Goal: Information Seeking & Learning: Learn about a topic

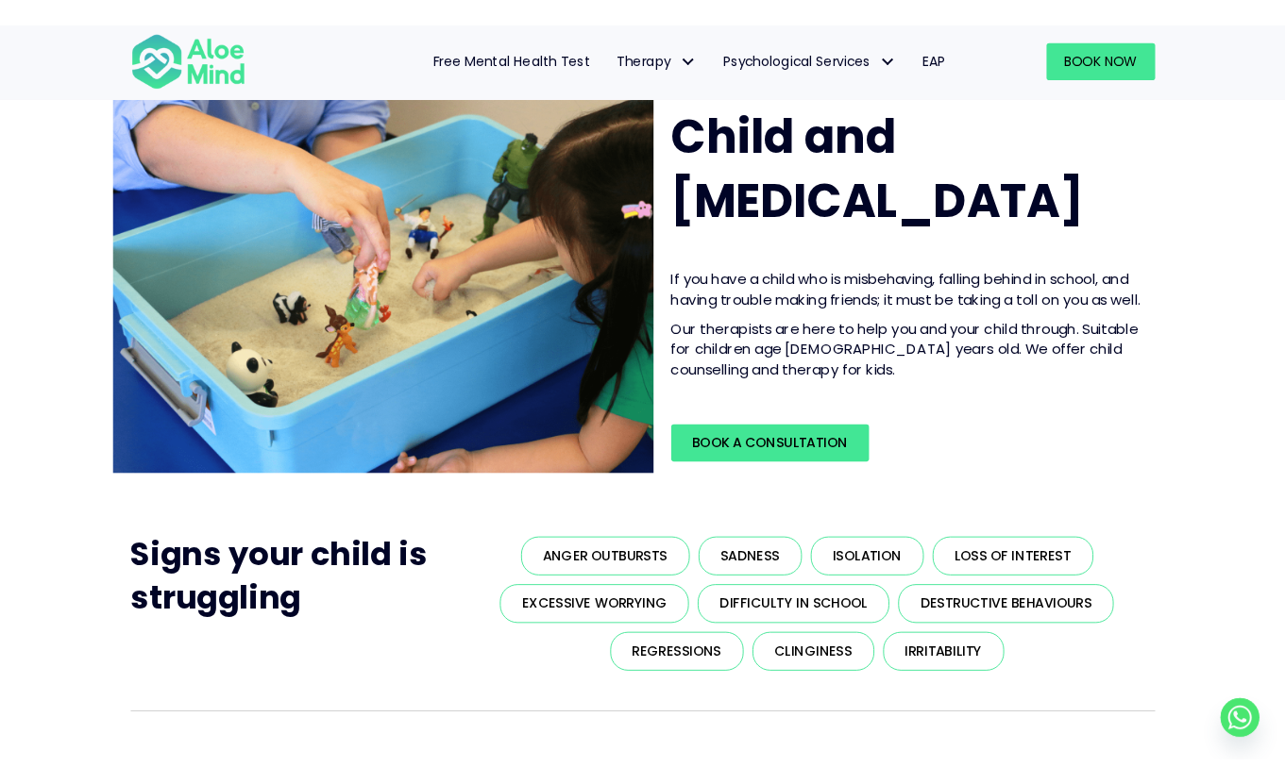
scroll to position [68, 0]
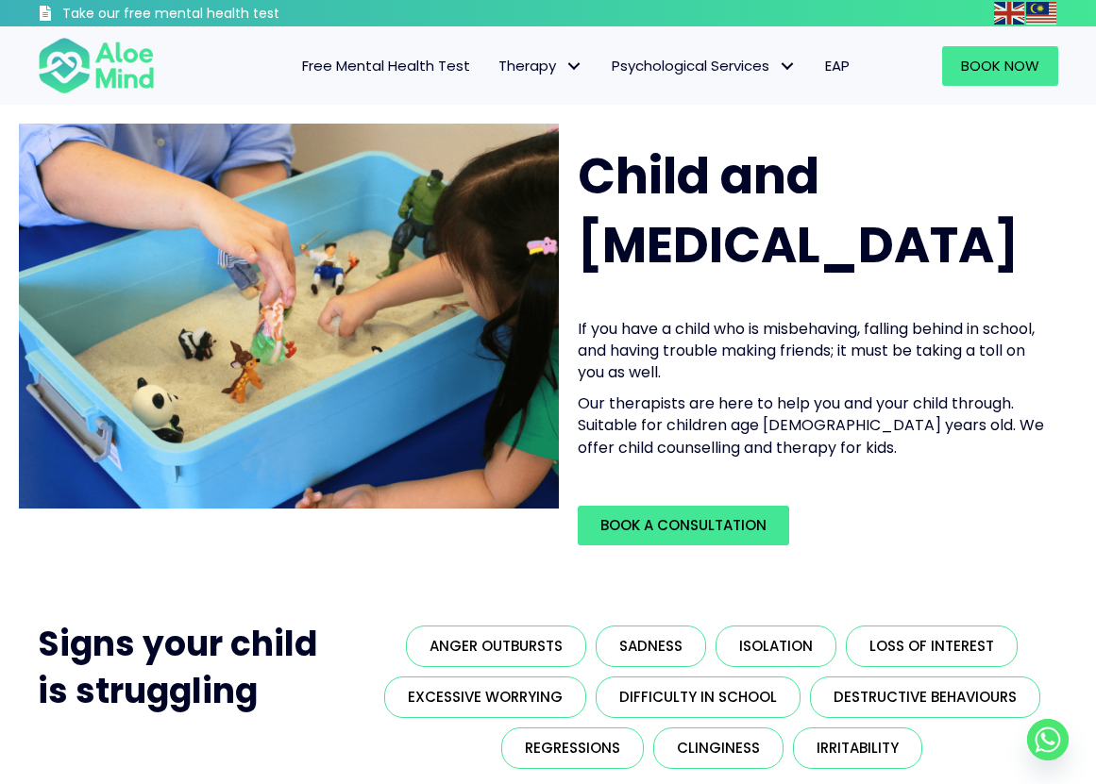
click at [1020, 43] on div "Book Now" at bounding box center [970, 65] width 213 height 77
click at [1007, 73] on span "Book Now" at bounding box center [1000, 66] width 78 height 20
click at [967, 75] on span "Book Now" at bounding box center [1000, 66] width 78 height 20
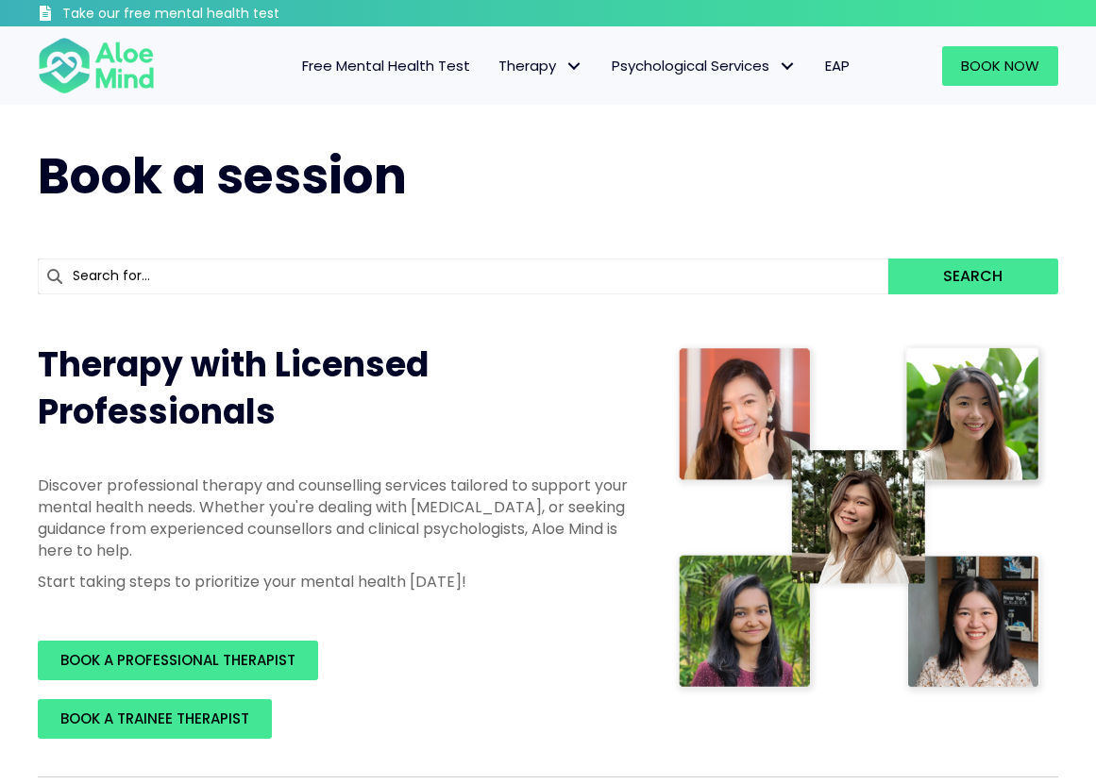
scroll to position [244, 0]
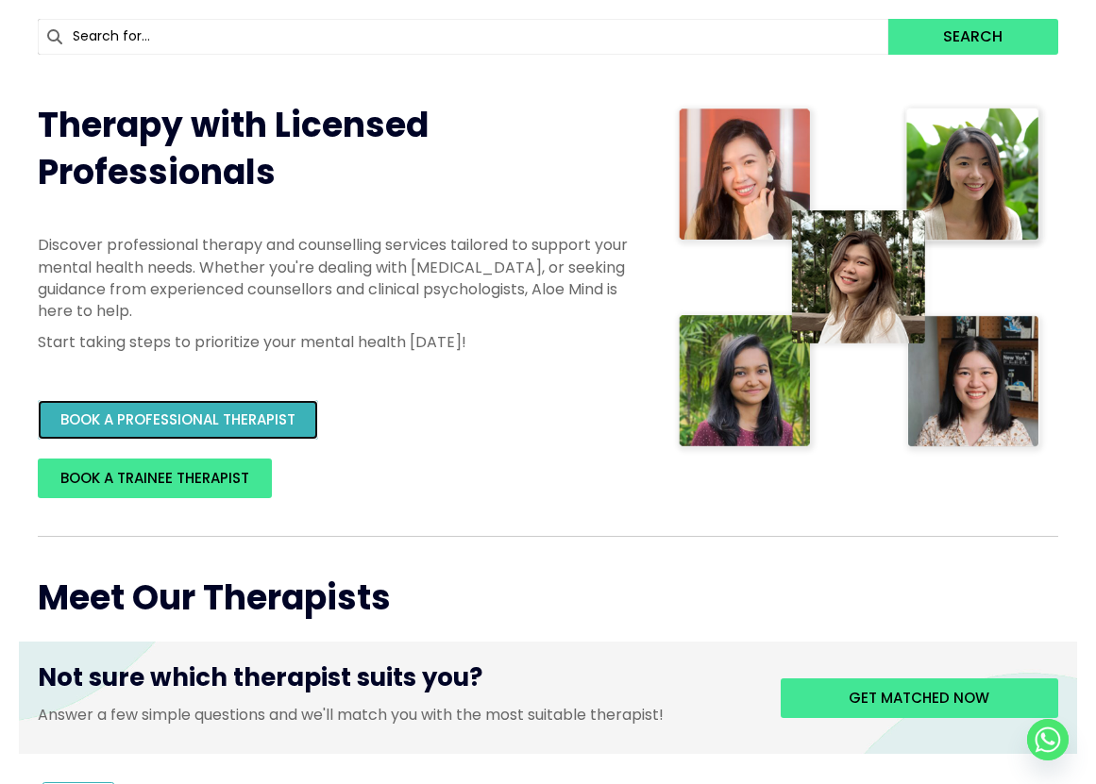
click at [234, 418] on span "BOOK A PROFESSIONAL THERAPIST" at bounding box center [177, 420] width 235 height 20
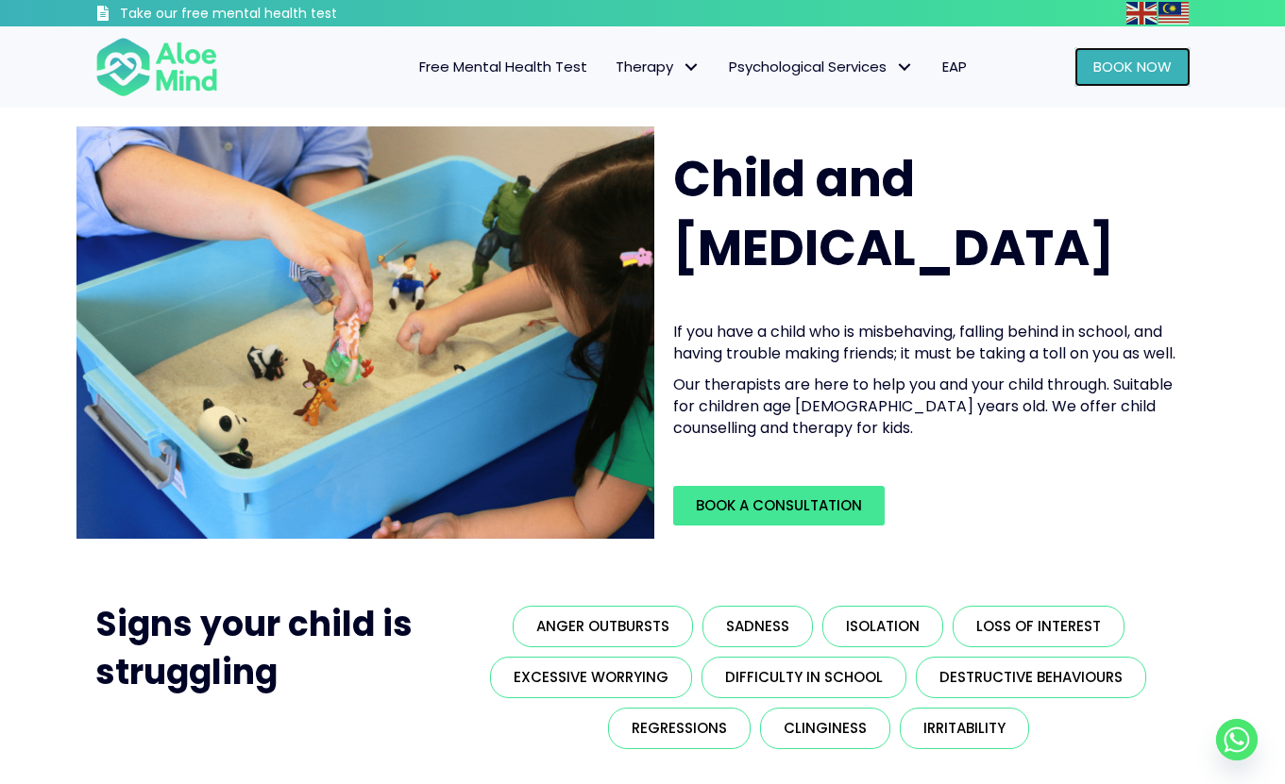
click at [1106, 59] on span "Book Now" at bounding box center [1132, 67] width 78 height 20
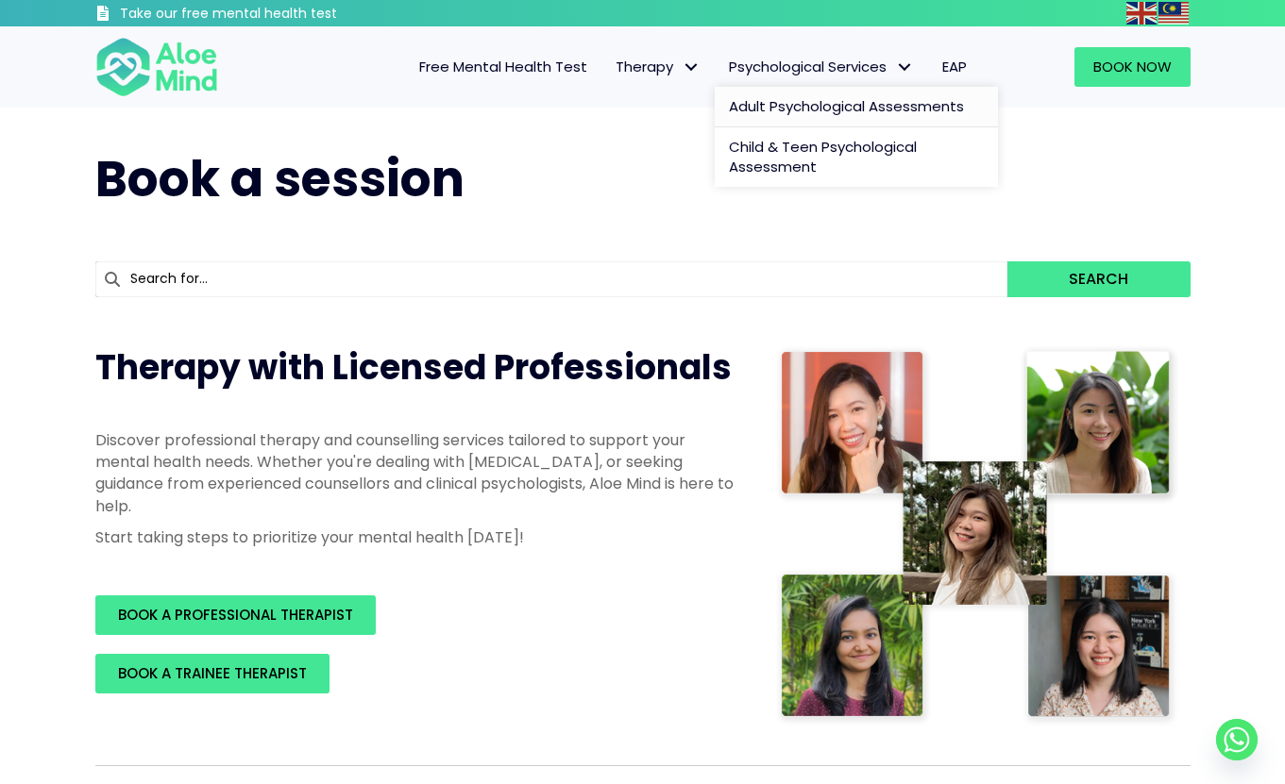
click at [775, 99] on span "Adult Psychological Assessments" at bounding box center [846, 106] width 235 height 20
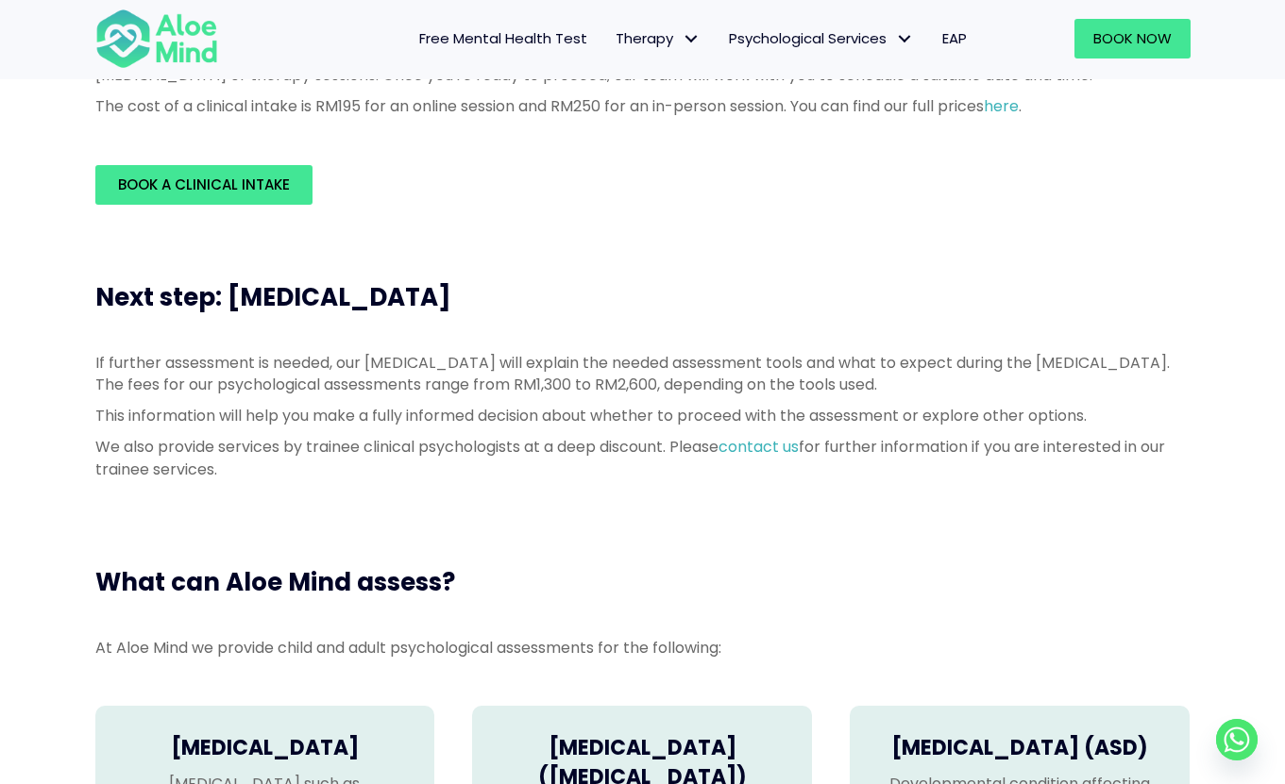
scroll to position [987, 0]
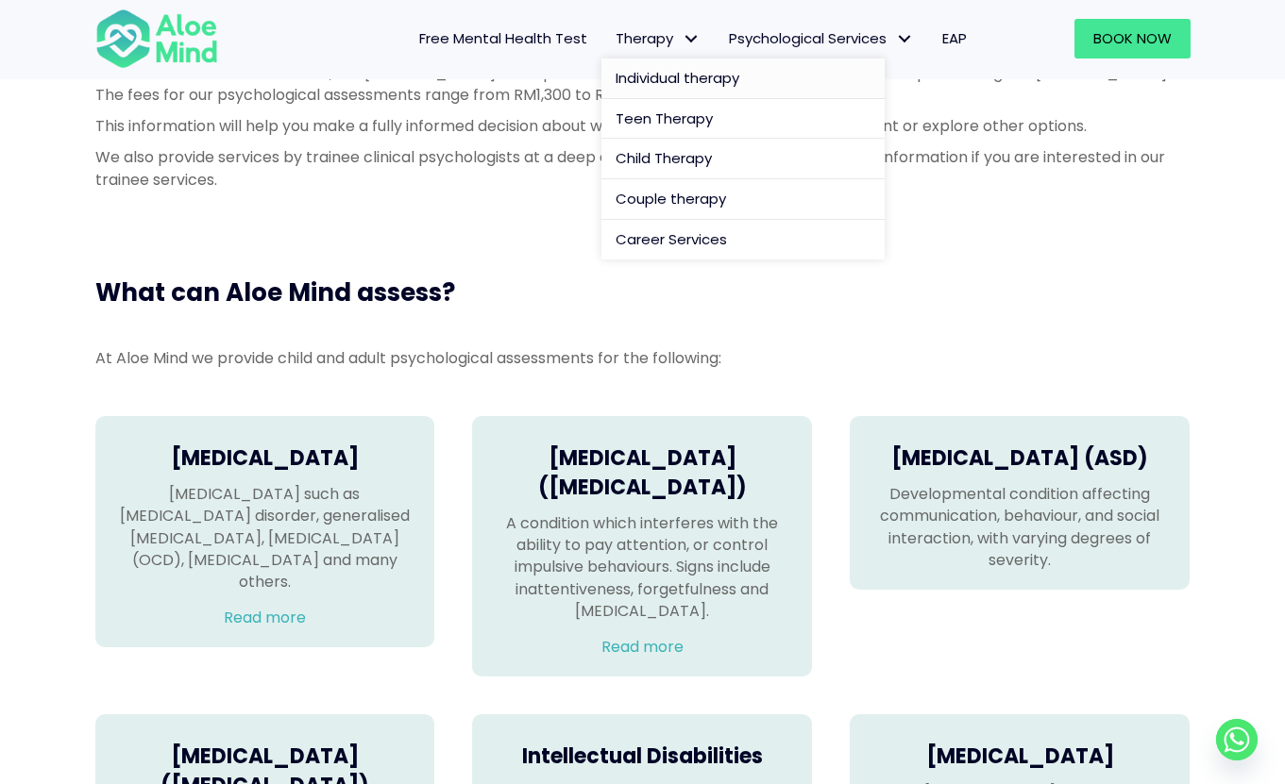
click at [656, 78] on span "Individual therapy" at bounding box center [677, 78] width 124 height 20
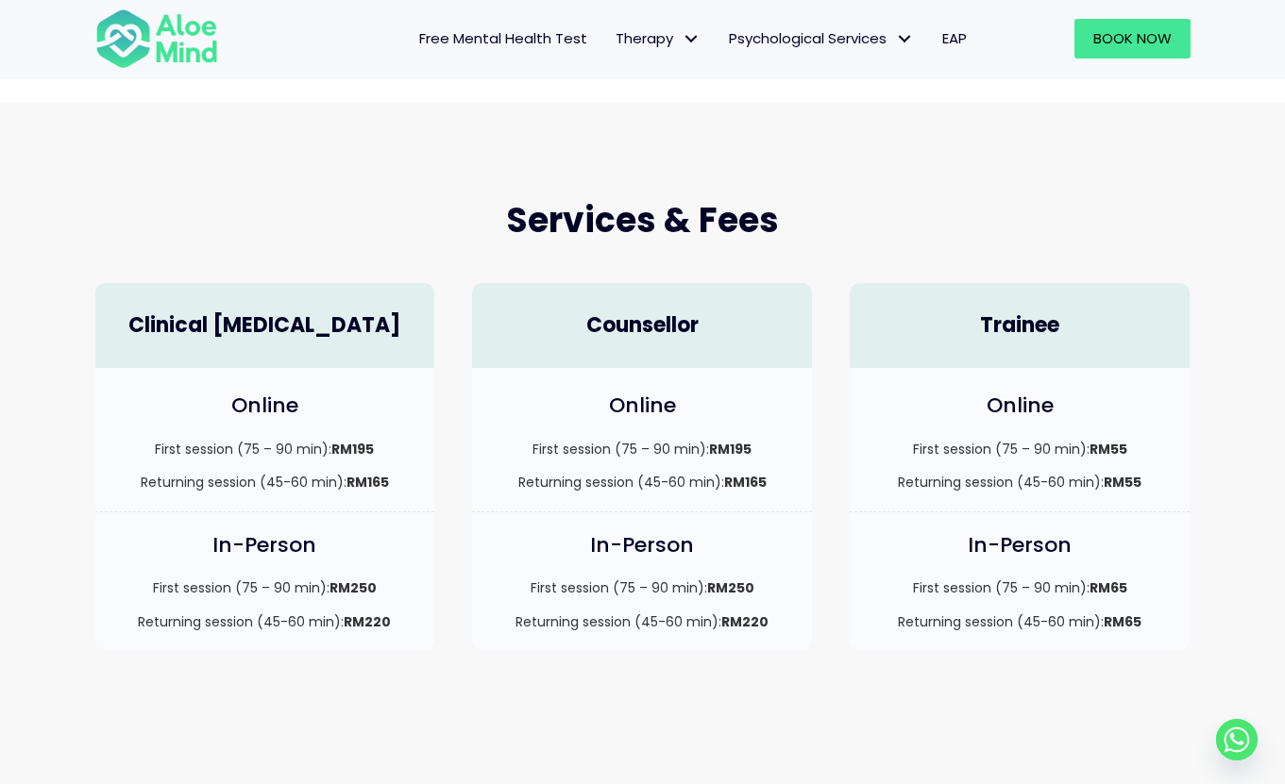
scroll to position [852, 0]
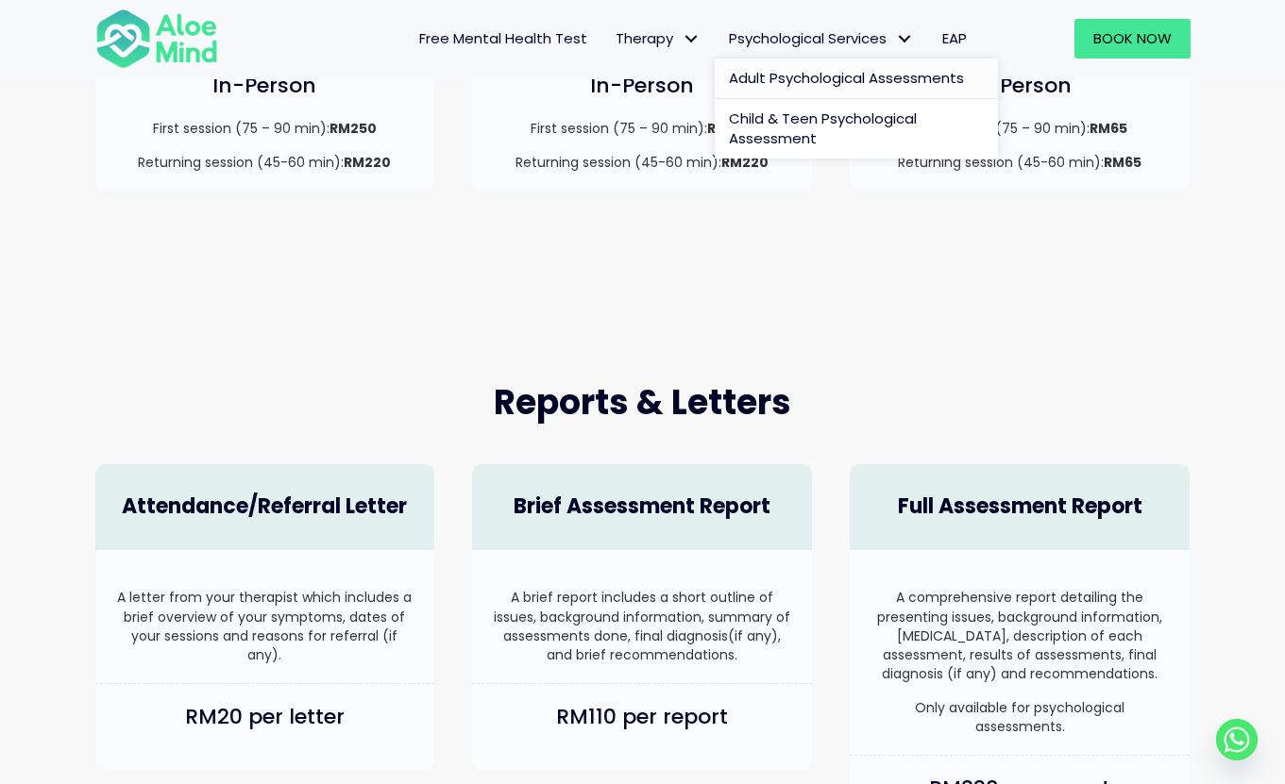
click at [785, 69] on span "Adult Psychological Assessments" at bounding box center [846, 78] width 235 height 20
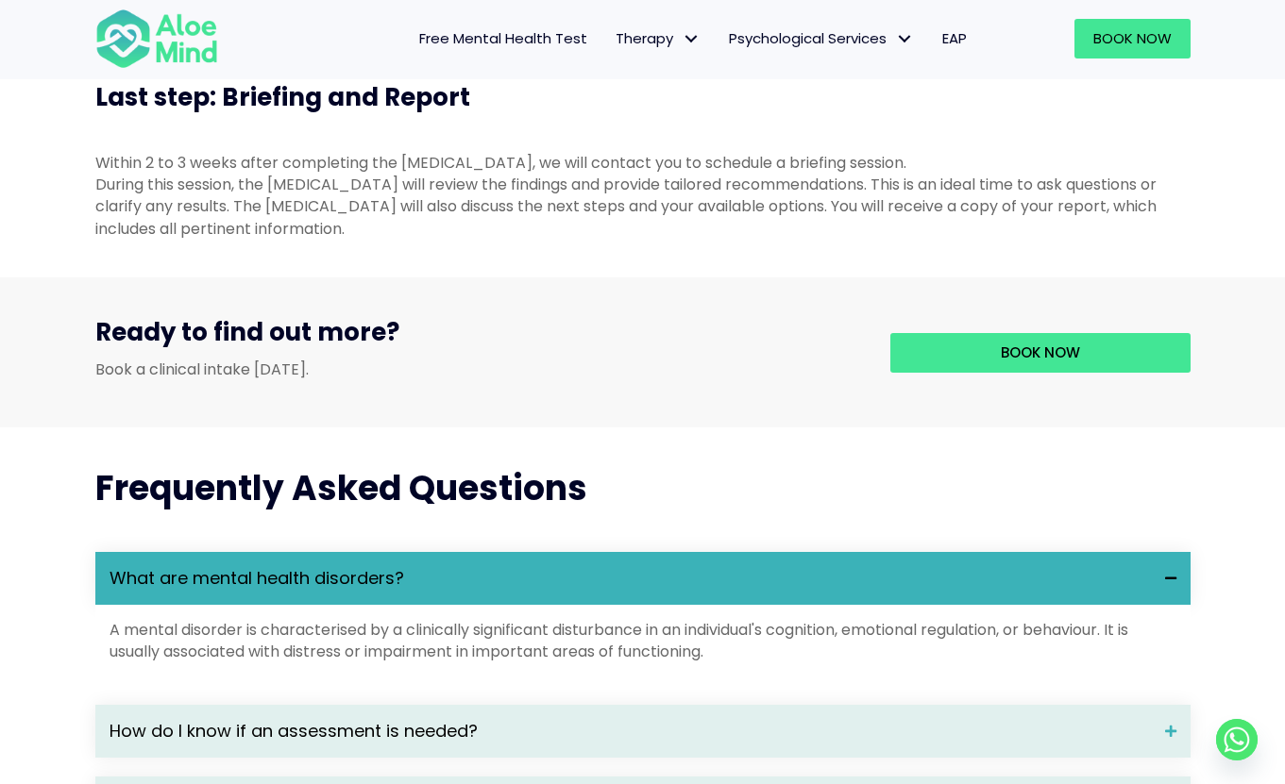
click at [605, 513] on h2 "Frequently Asked Questions" at bounding box center [642, 488] width 1095 height 47
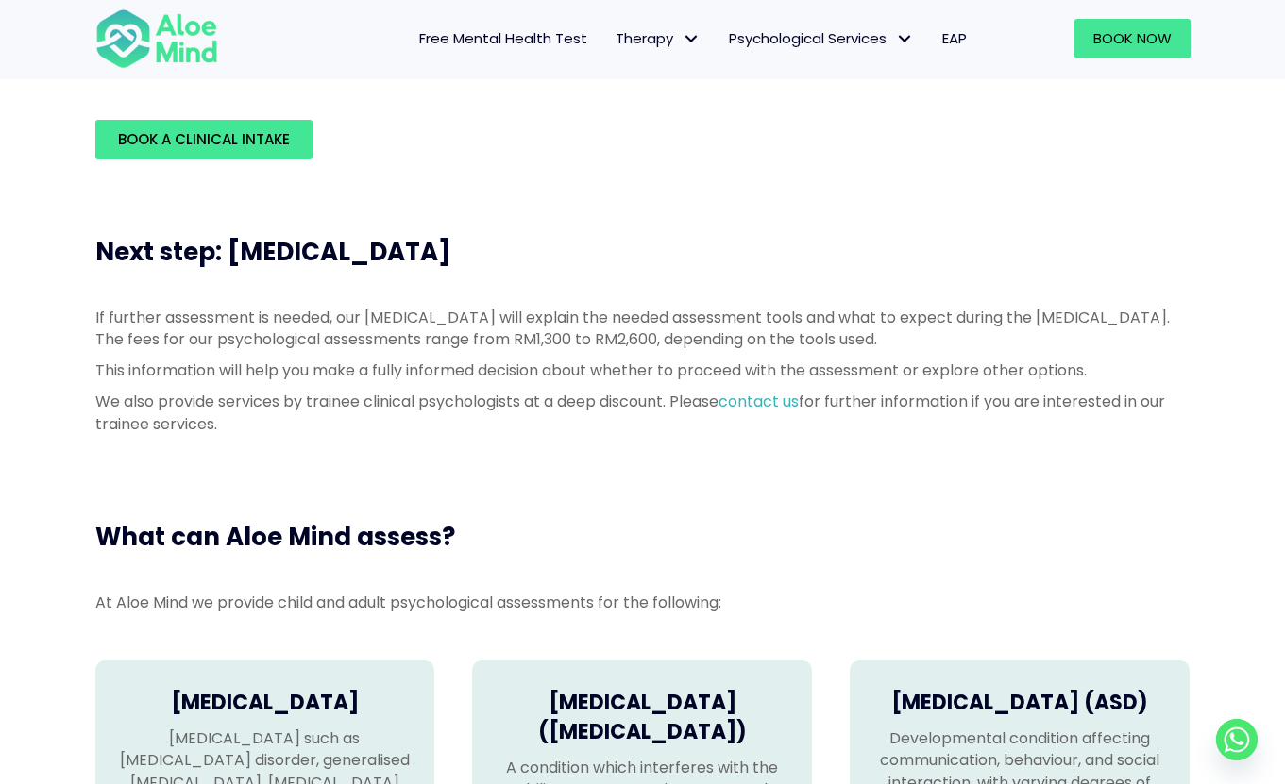
scroll to position [671, 0]
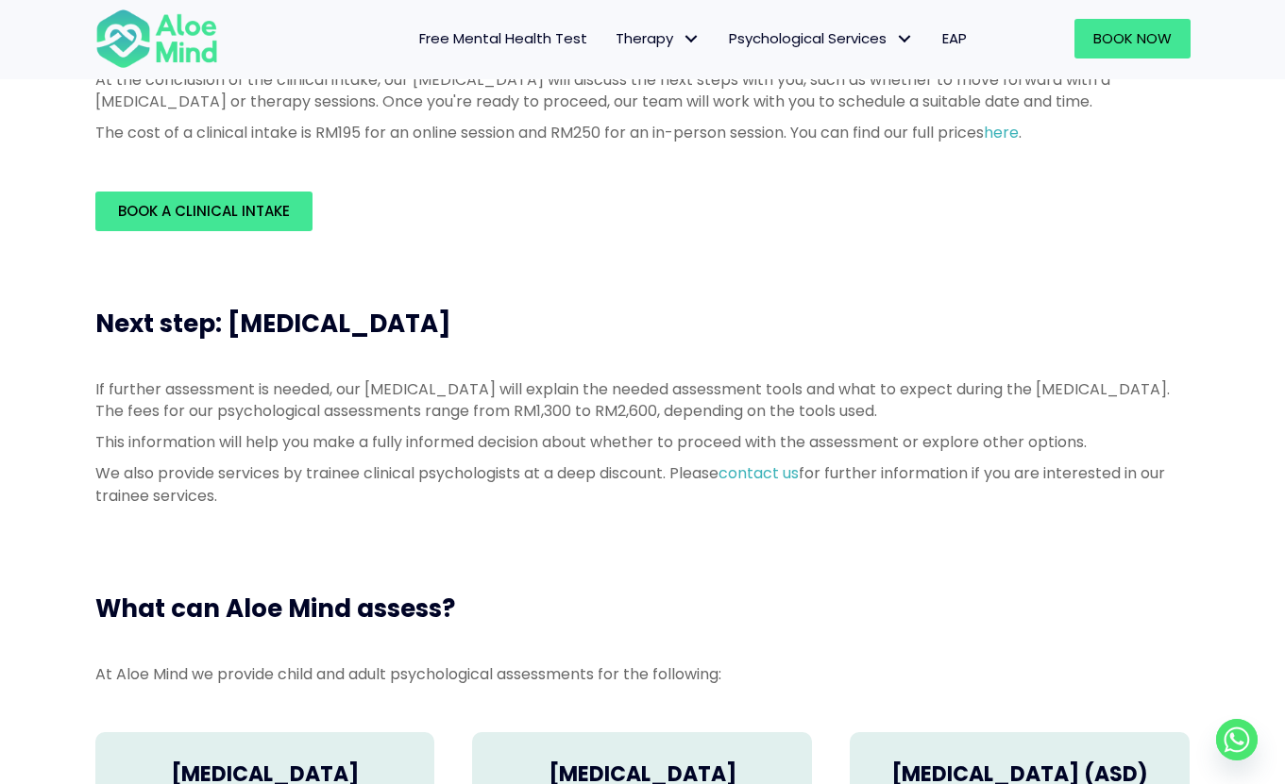
click at [211, 240] on div "Book a Clinical Intake" at bounding box center [642, 211] width 1133 height 77
click at [187, 208] on span "Book a Clinical Intake" at bounding box center [204, 211] width 172 height 20
click at [1016, 129] on link "here" at bounding box center [1001, 133] width 35 height 22
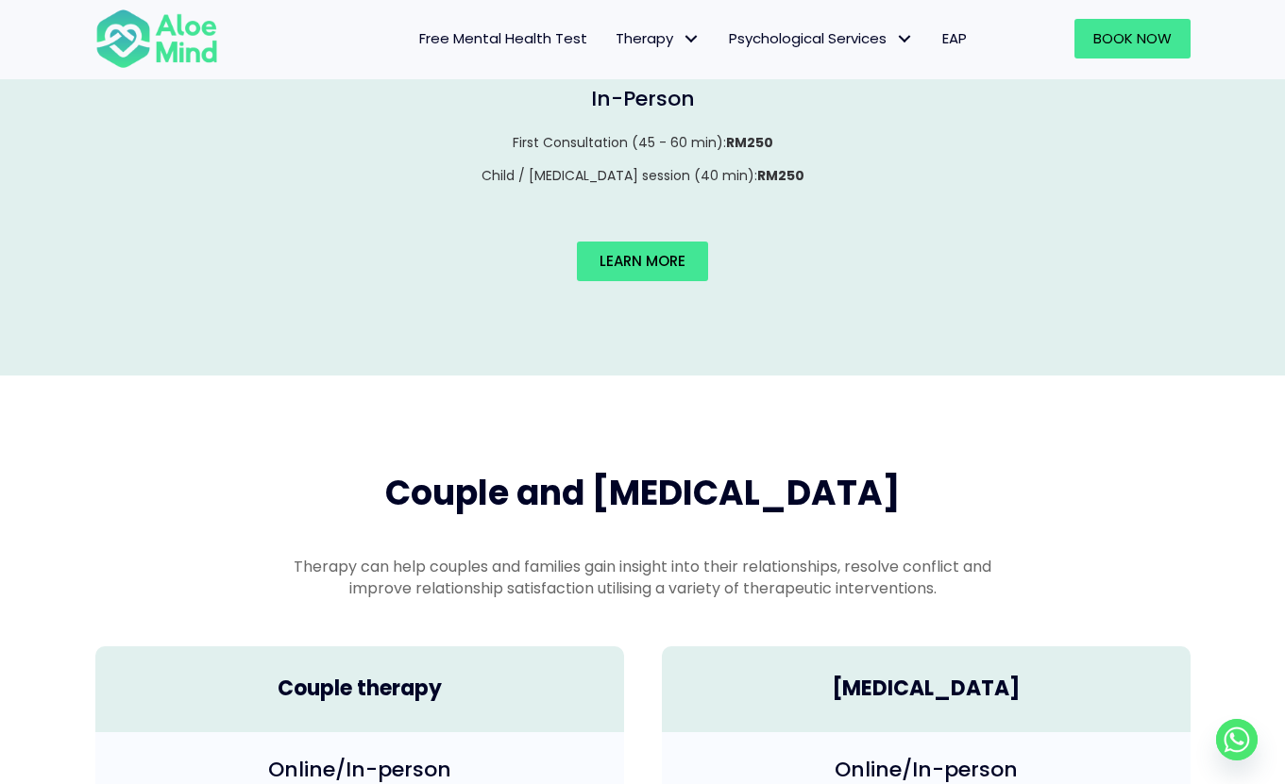
scroll to position [2503, 0]
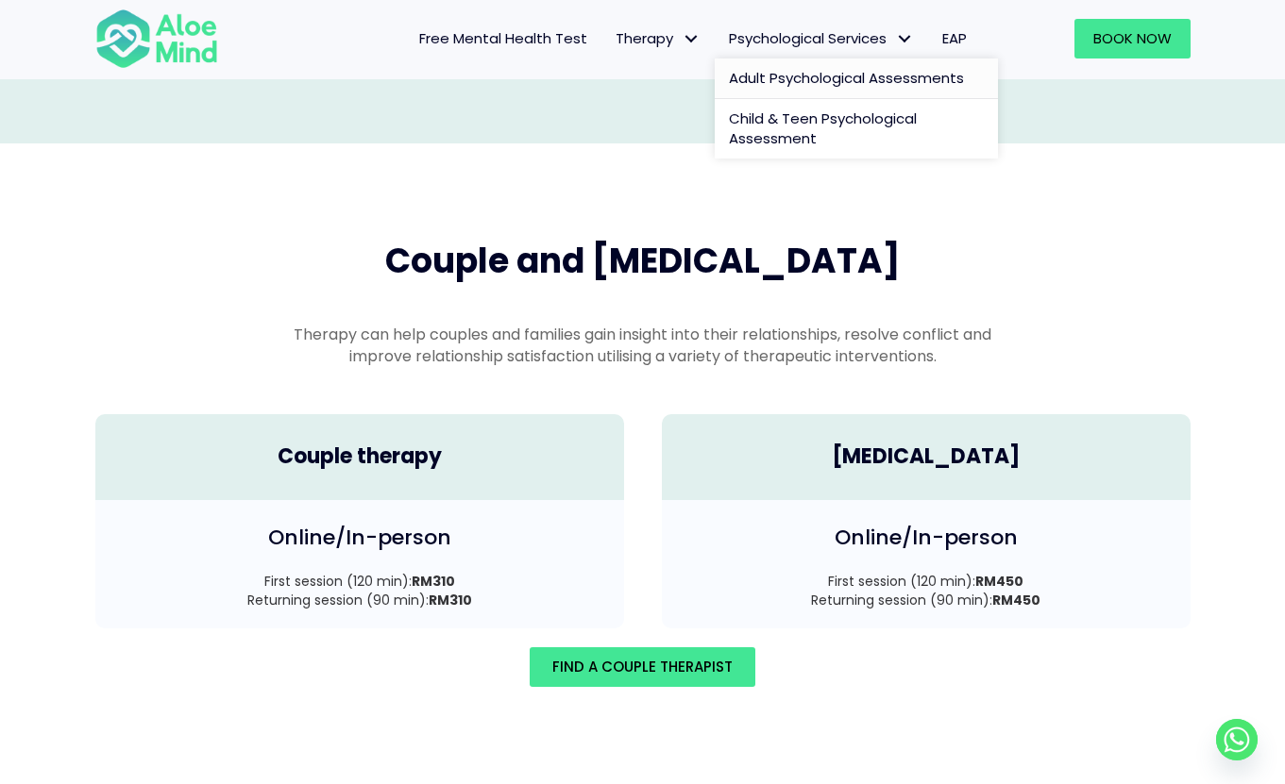
click at [762, 85] on span "Adult Psychological Assessments" at bounding box center [846, 78] width 235 height 20
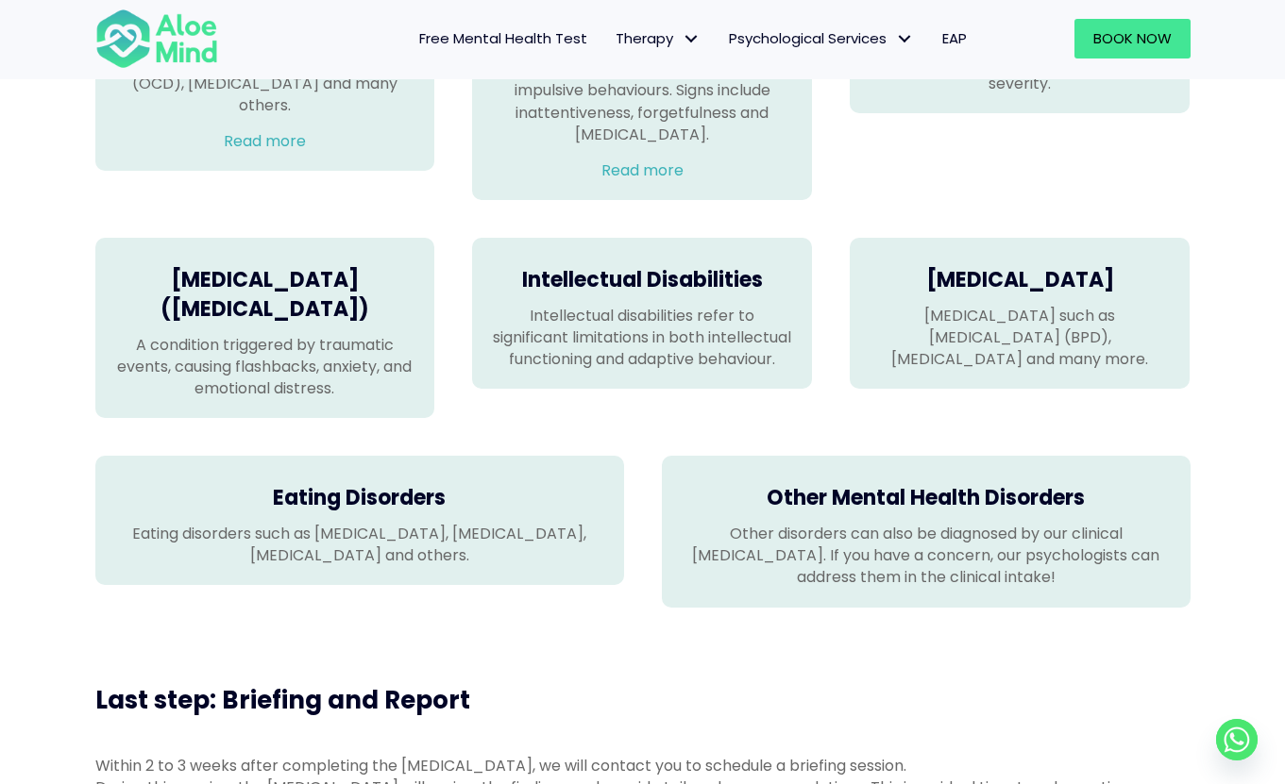
scroll to position [1476, 0]
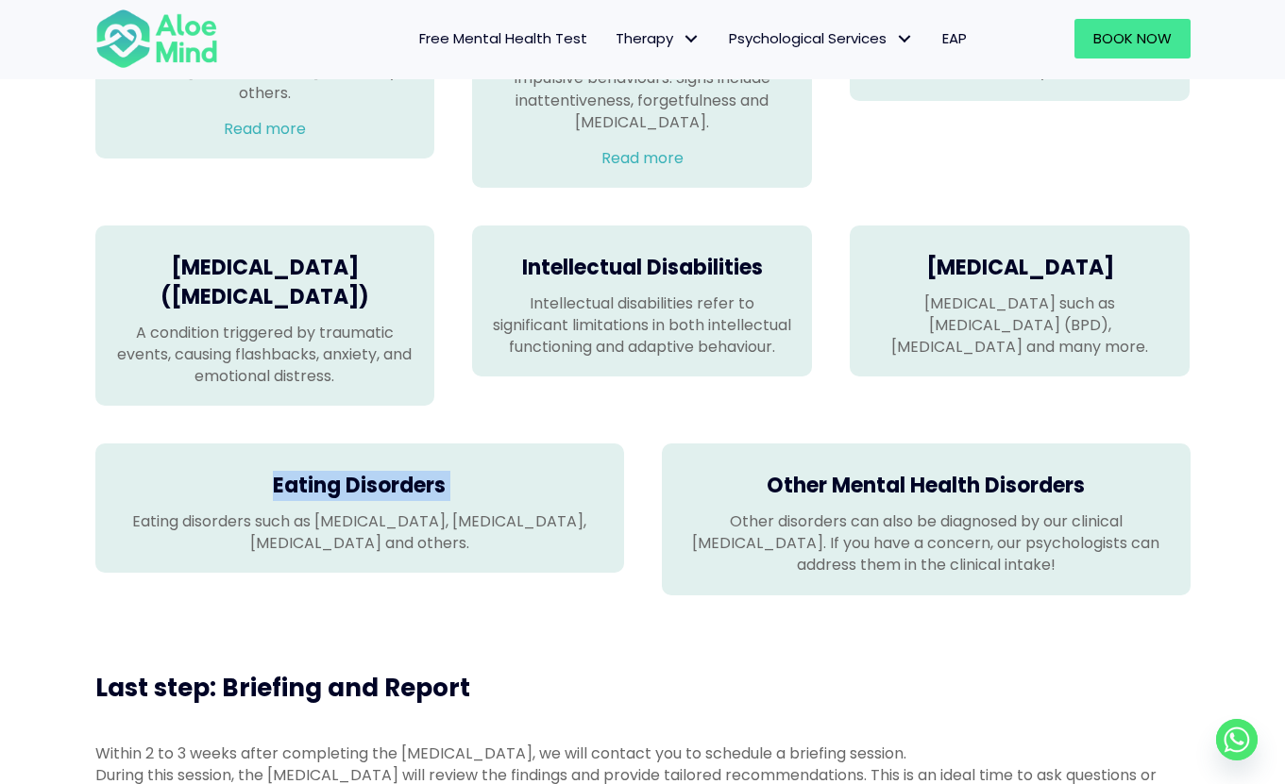
drag, startPoint x: 260, startPoint y: 527, endPoint x: 455, endPoint y: 537, distance: 195.7
click at [455, 537] on div "Eating Disorders Eating disorders such as [MEDICAL_DATA], [MEDICAL_DATA], [MEDI…" at bounding box center [359, 508] width 529 height 129
copy div "Eating Disorders"
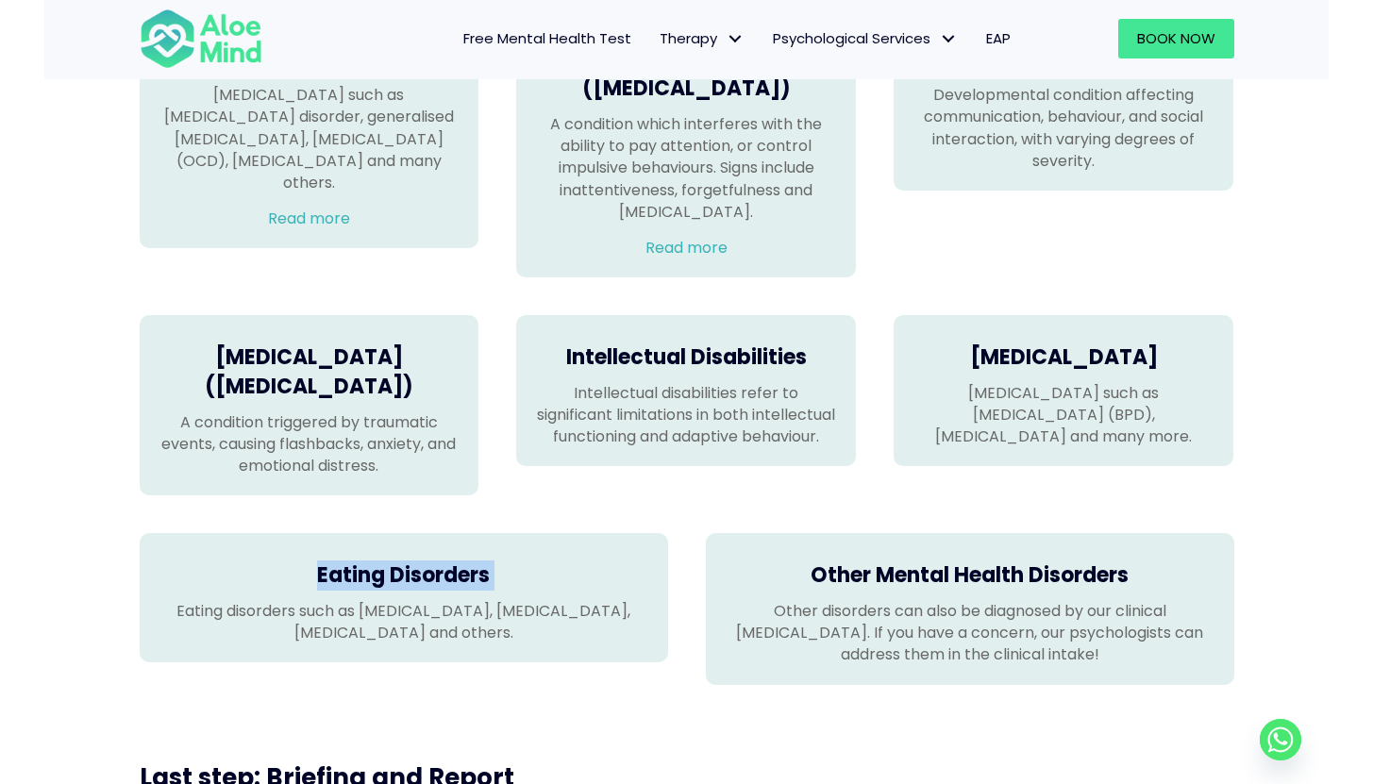
scroll to position [1387, 0]
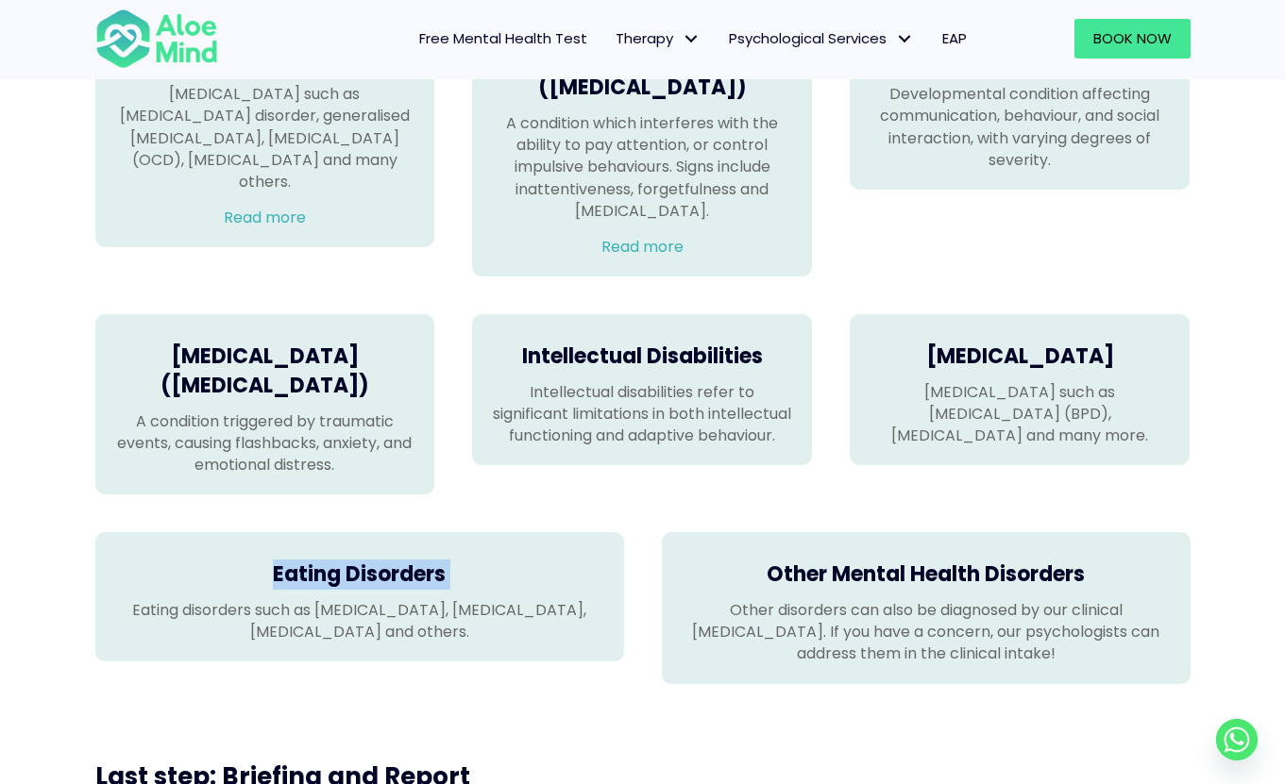
drag, startPoint x: 366, startPoint y: 415, endPoint x: 153, endPoint y: 369, distance: 218.3
click at [153, 369] on div "[MEDICAL_DATA] ([MEDICAL_DATA]) A condition triggered by traumatic events, caus…" at bounding box center [265, 404] width 340 height 180
copy h4 "[MEDICAL_DATA] ([MEDICAL_DATA])"
drag, startPoint x: 264, startPoint y: 604, endPoint x: 459, endPoint y: 599, distance: 194.5
click at [459, 590] on h4 "Eating Disorders" at bounding box center [359, 575] width 491 height 29
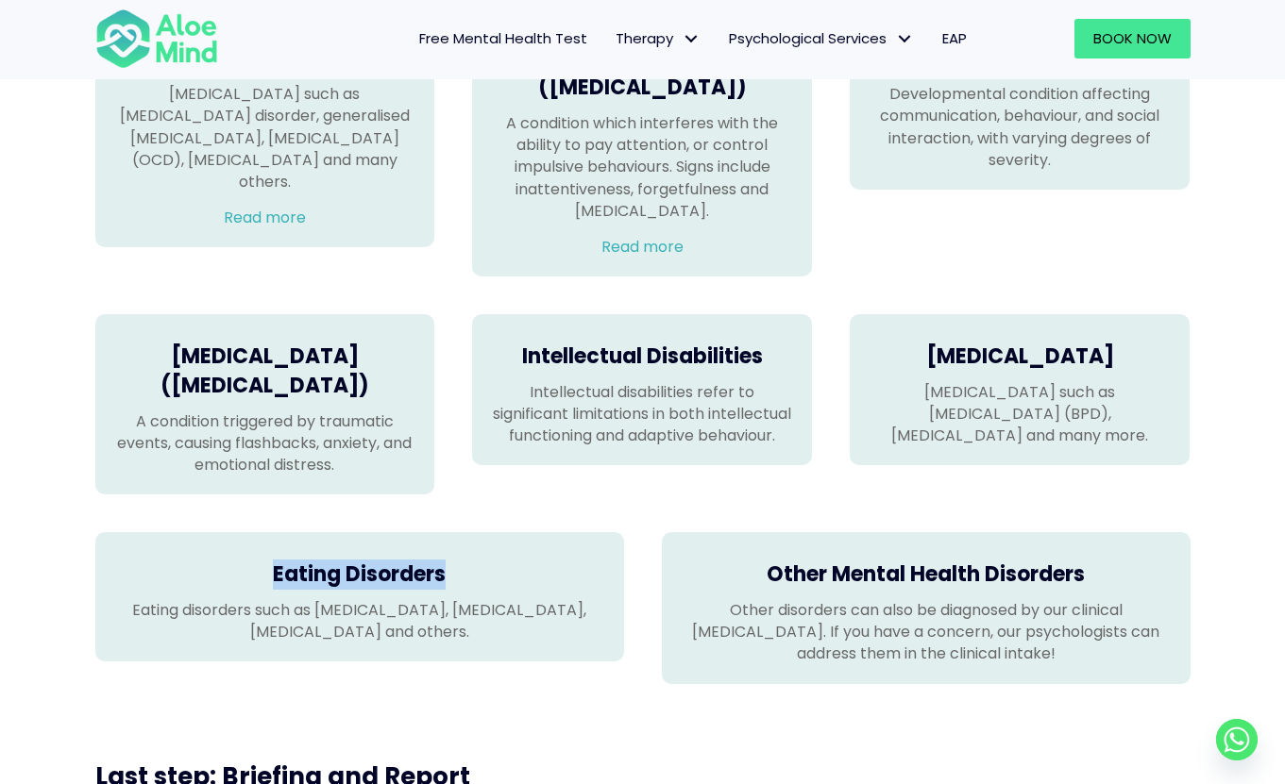
copy h4 "Eating Disorders"
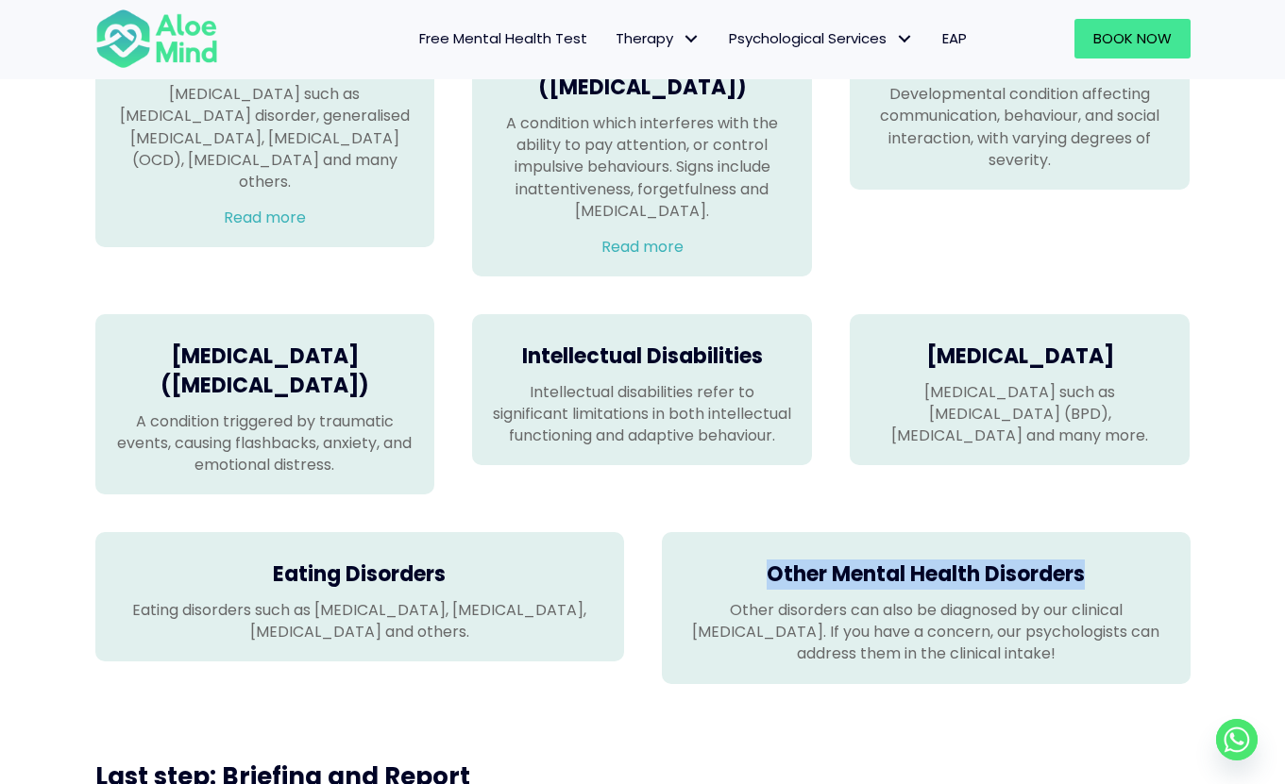
drag, startPoint x: 743, startPoint y: 610, endPoint x: 1092, endPoint y: 616, distance: 349.3
click at [1092, 590] on h4 "Other Mental Health Disorders" at bounding box center [926, 575] width 491 height 29
copy h4 "Other Mental Health Disorders"
